Goal: Information Seeking & Learning: Learn about a topic

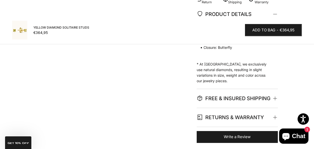
scroll to position [218, 0]
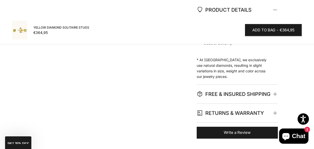
click at [232, 95] on span "FREE & INSURED SHIPPING" at bounding box center [234, 94] width 74 height 9
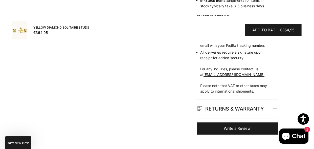
scroll to position [352, 0]
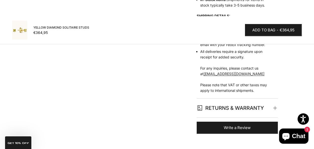
click at [223, 109] on span "RETURNS & WARRANTY" at bounding box center [230, 108] width 67 height 9
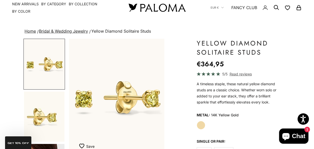
scroll to position [0, 0]
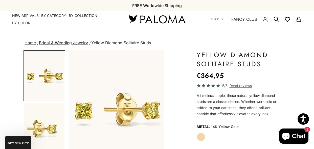
click at [155, 18] on img at bounding box center [157, 19] width 61 height 11
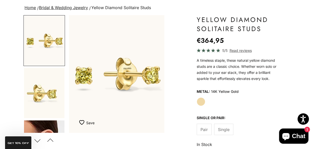
scroll to position [34, 0]
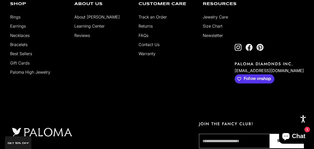
scroll to position [1297, 0]
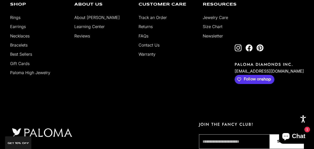
click at [84, 16] on link "About [PERSON_NAME]" at bounding box center [97, 17] width 46 height 5
